Goal: Information Seeking & Learning: Learn about a topic

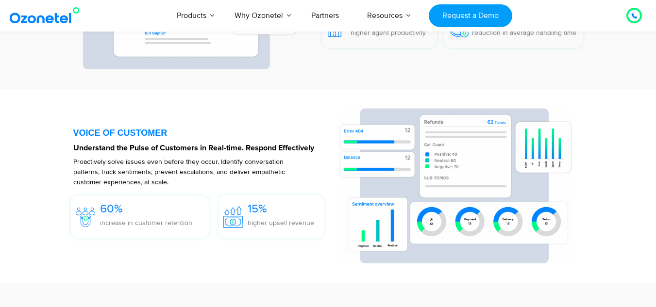
scroll to position [1429, 0]
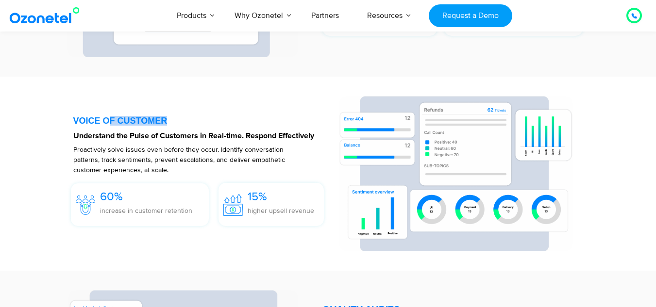
drag, startPoint x: 106, startPoint y: 119, endPoint x: 282, endPoint y: 125, distance: 176.3
click at [282, 125] on div "VOICE OF CUSTOMER" at bounding box center [201, 120] width 256 height 9
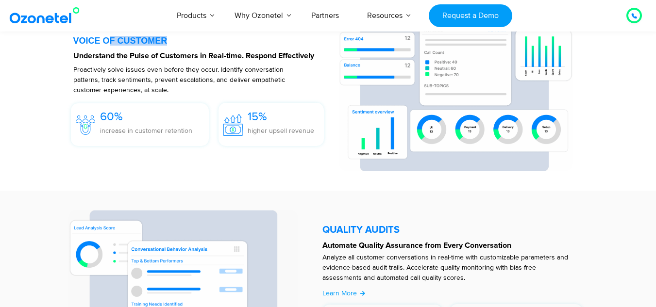
scroll to position [1505, 0]
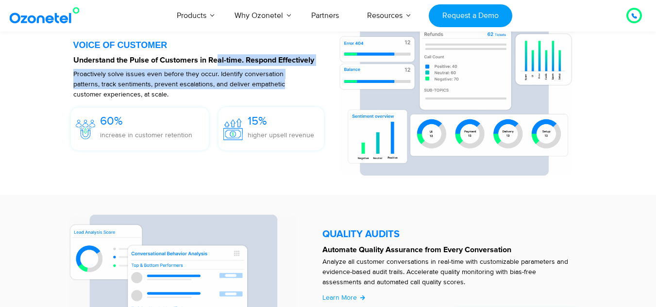
drag, startPoint x: 219, startPoint y: 61, endPoint x: 326, endPoint y: 84, distance: 109.3
click at [326, 84] on div "VOICE OF CUSTOMER Understand the Pulse of Customers in Real-time. Respond Effec…" at bounding box center [201, 98] width 256 height 156
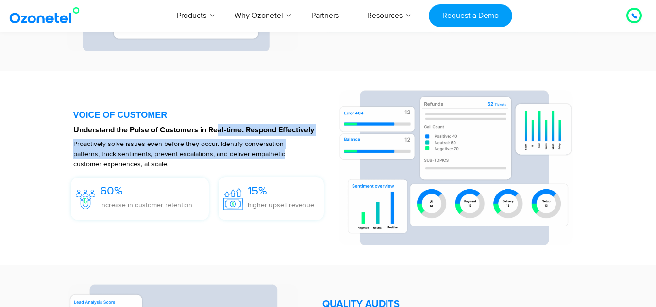
scroll to position [1435, 0]
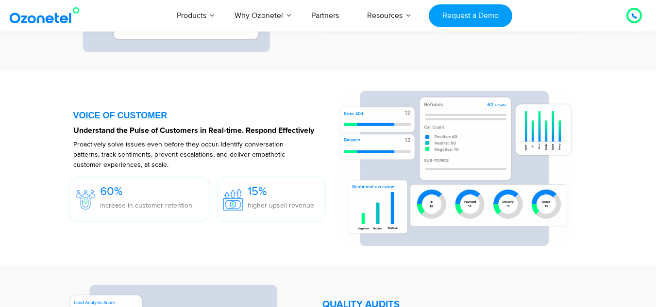
drag, startPoint x: 72, startPoint y: 113, endPoint x: 256, endPoint y: 99, distance: 184.4
click at [256, 99] on div "VOICE OF CUSTOMER Understand the Pulse of Customers in Real-time. Respond Effec…" at bounding box center [201, 169] width 275 height 156
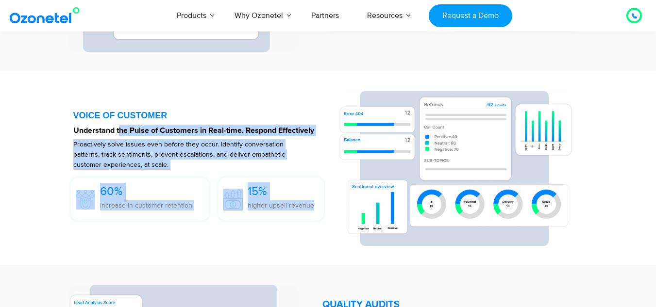
drag, startPoint x: 120, startPoint y: 125, endPoint x: 375, endPoint y: 146, distance: 255.1
click at [375, 146] on div "VOICE OF CUSTOMER Understand the Pulse of Customers in Real-time. Respond Effec…" at bounding box center [328, 169] width 529 height 156
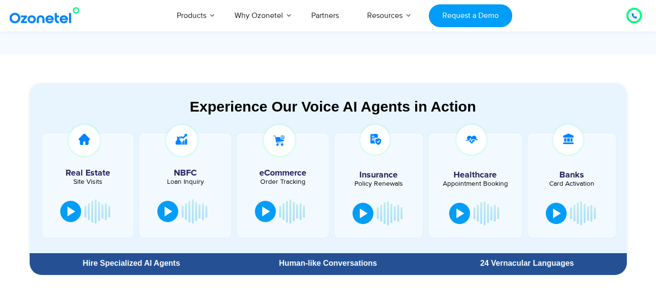
scroll to position [488, 0]
click at [592, 68] on section "Experience Our Voice AI Agents in Action Real Estate Site Visits NBFC Loan Inqu…" at bounding box center [328, 166] width 656 height 225
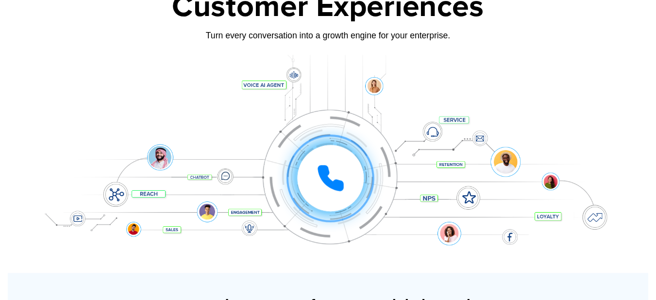
scroll to position [0, 0]
